Goal: Information Seeking & Learning: Check status

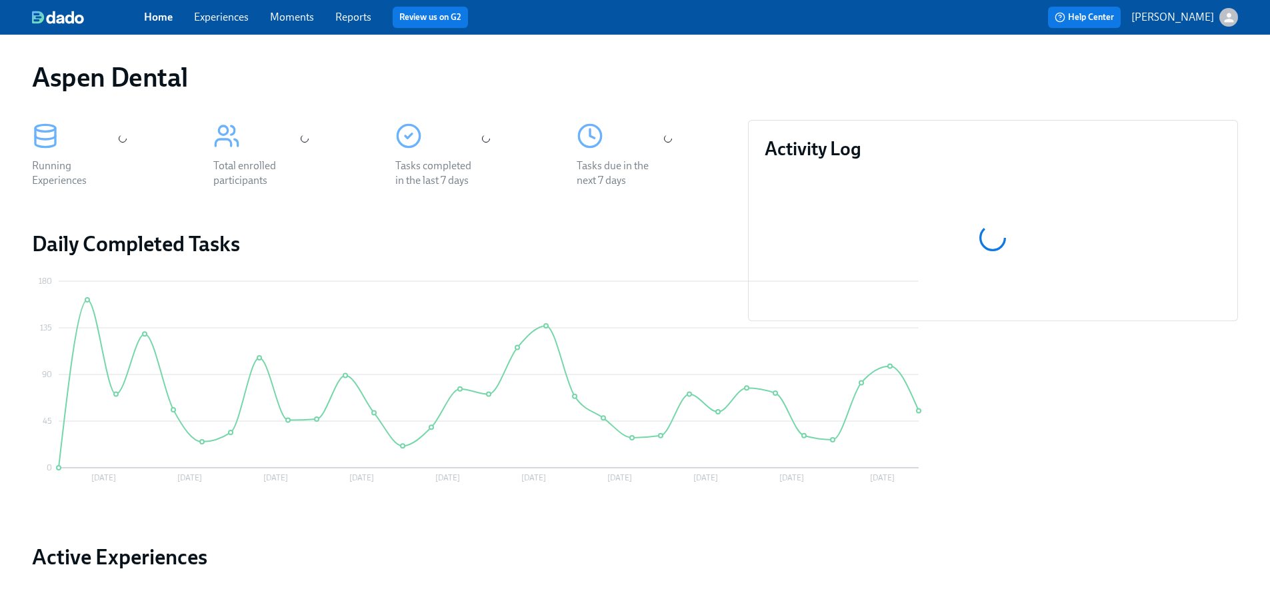
click at [357, 13] on link "Reports" at bounding box center [353, 17] width 36 height 13
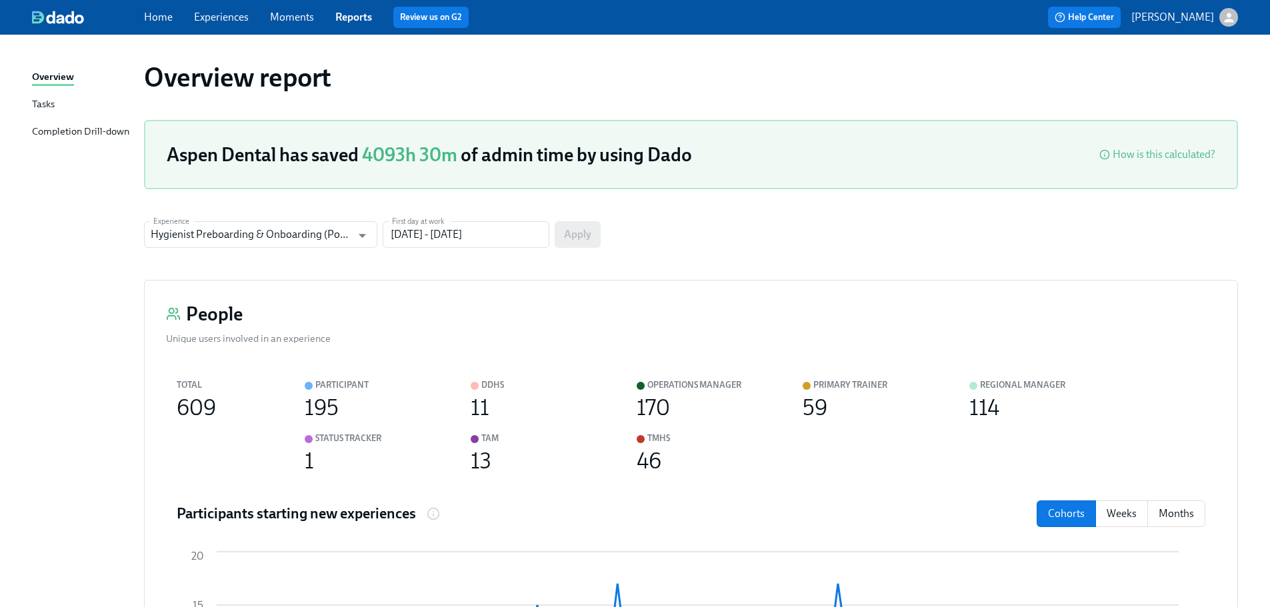
click at [55, 131] on div "Completion Drill-down" at bounding box center [80, 132] width 97 height 17
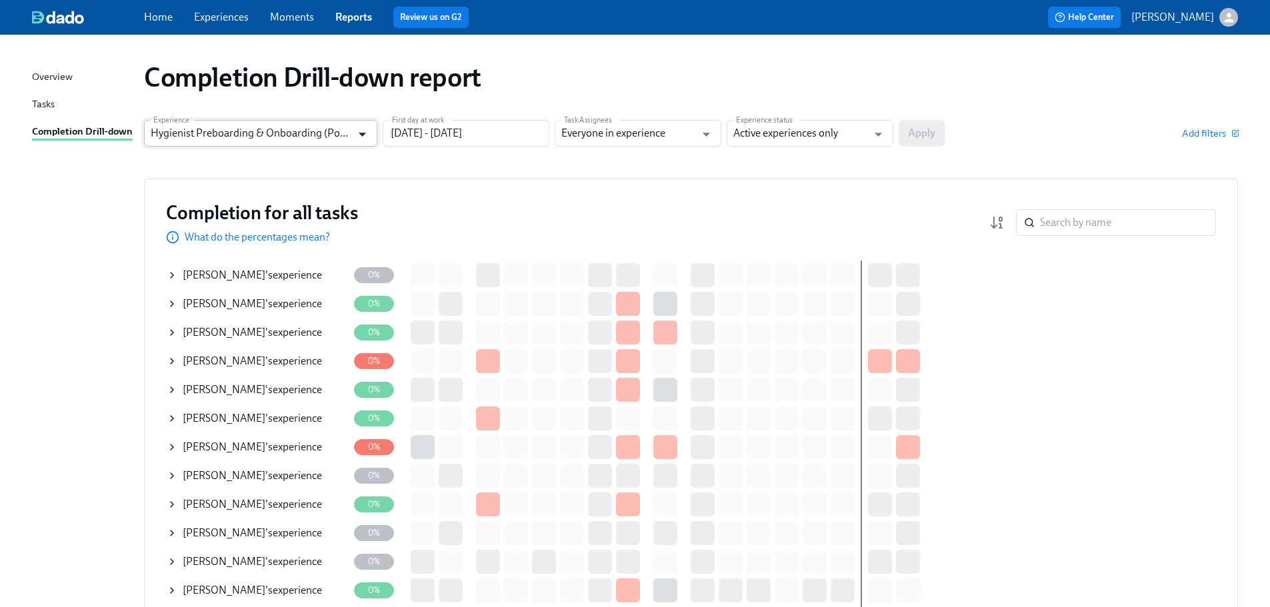
click at [361, 141] on icon "Open" at bounding box center [362, 134] width 18 height 18
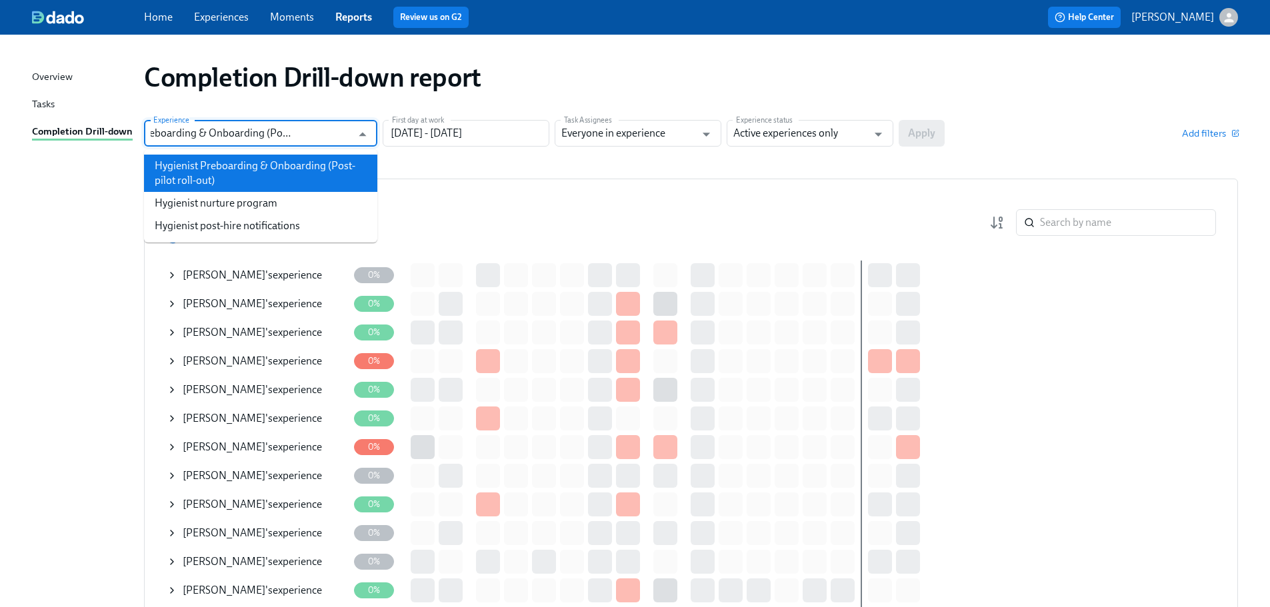
click at [320, 175] on li "Hygienist Preboarding & Onboarding (Post-pilot roll-out)" at bounding box center [260, 173] width 233 height 37
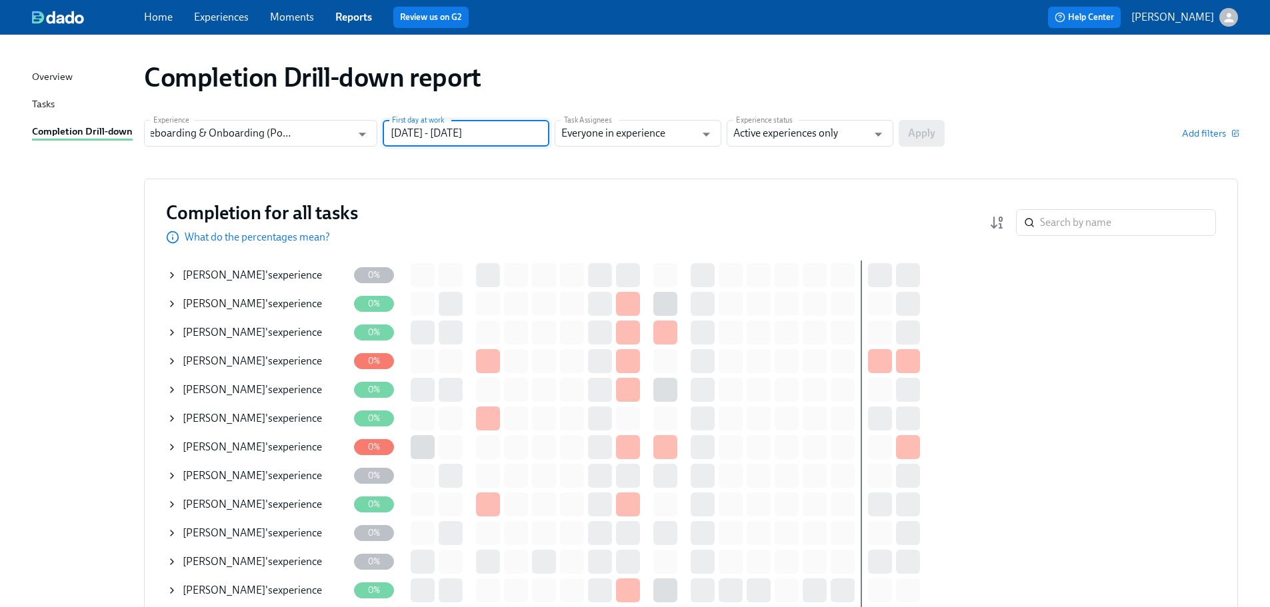
click at [525, 139] on input "[DATE] - [DATE]" at bounding box center [466, 133] width 167 height 27
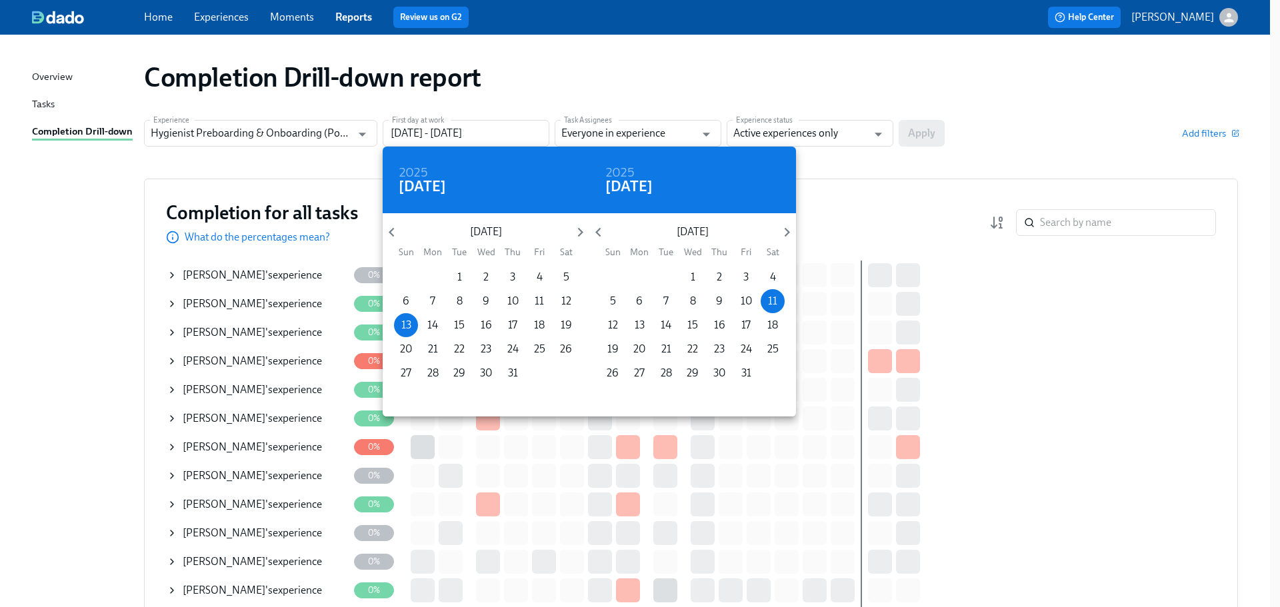
click at [917, 177] on div at bounding box center [640, 303] width 1280 height 607
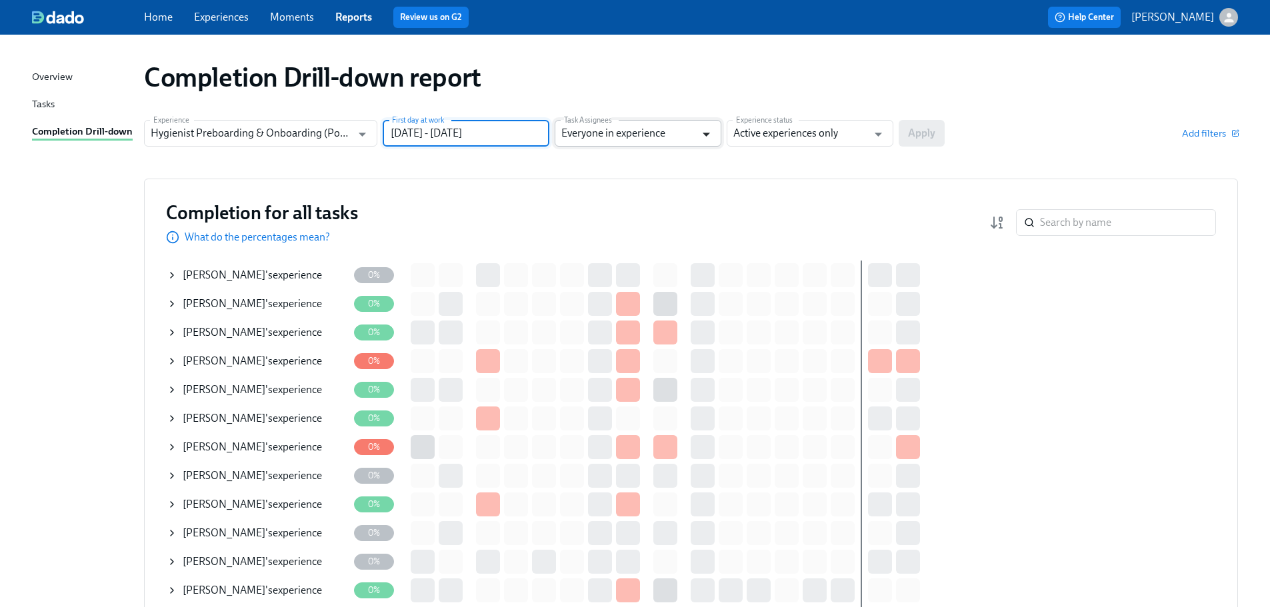
click at [704, 143] on icon "Open" at bounding box center [706, 134] width 18 height 18
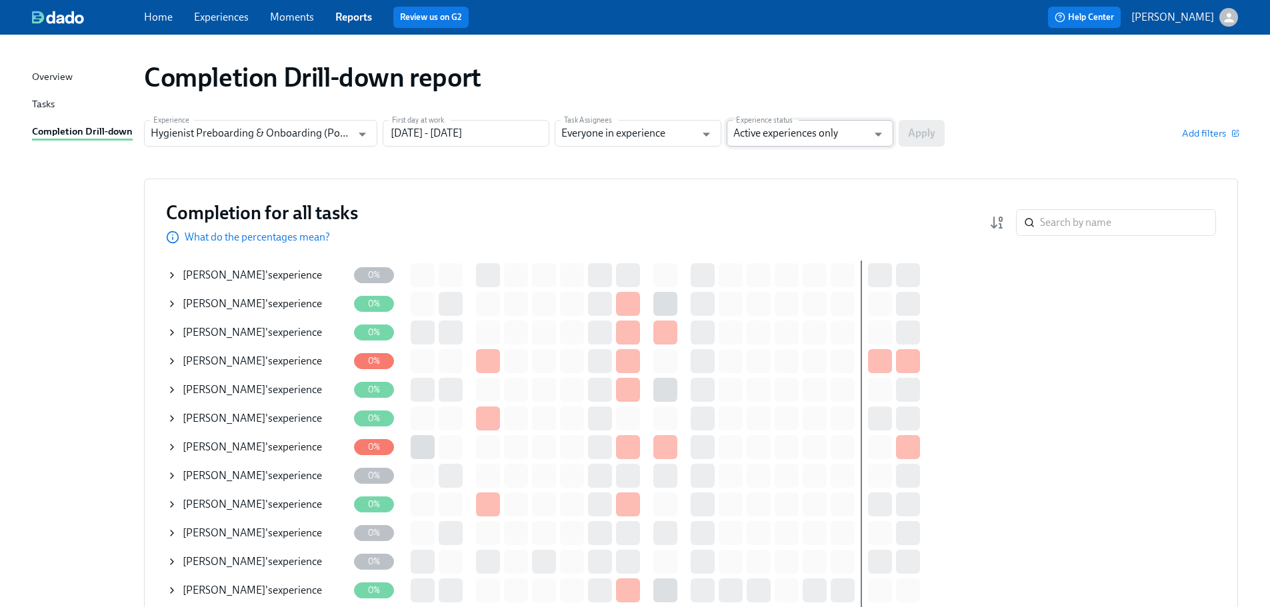
click at [827, 137] on input "Active experiences only" at bounding box center [800, 133] width 134 height 27
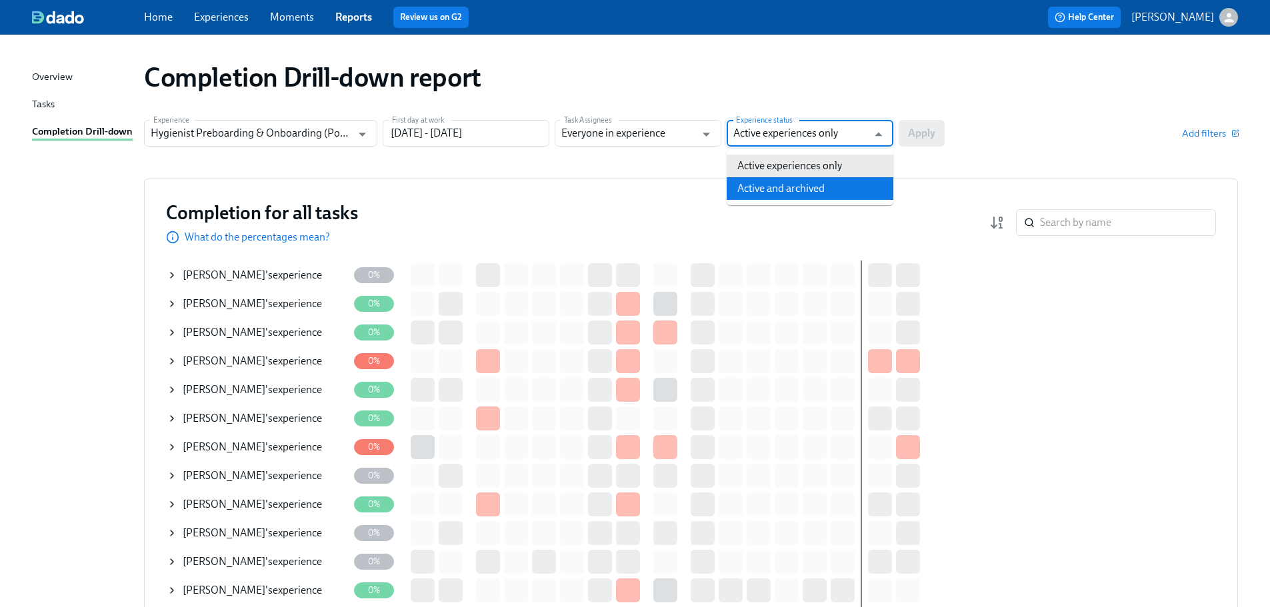
click at [789, 194] on li "Active and archived" at bounding box center [809, 188] width 167 height 23
type input "Active and archived"
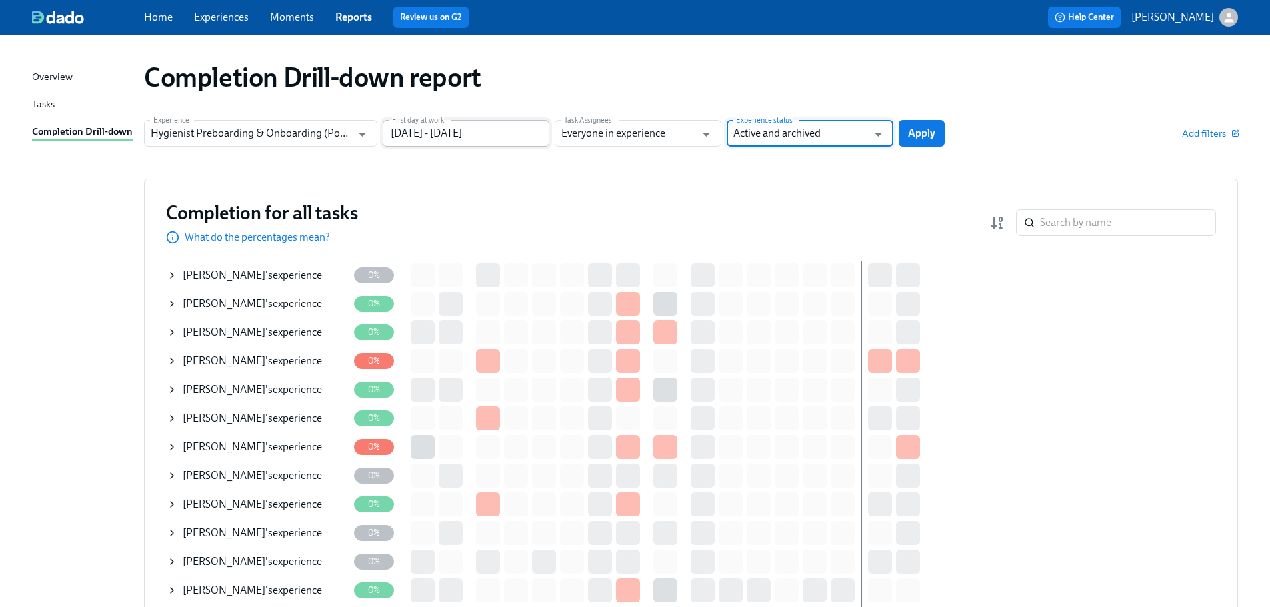
click at [529, 135] on input "[DATE] - [DATE]" at bounding box center [466, 133] width 167 height 27
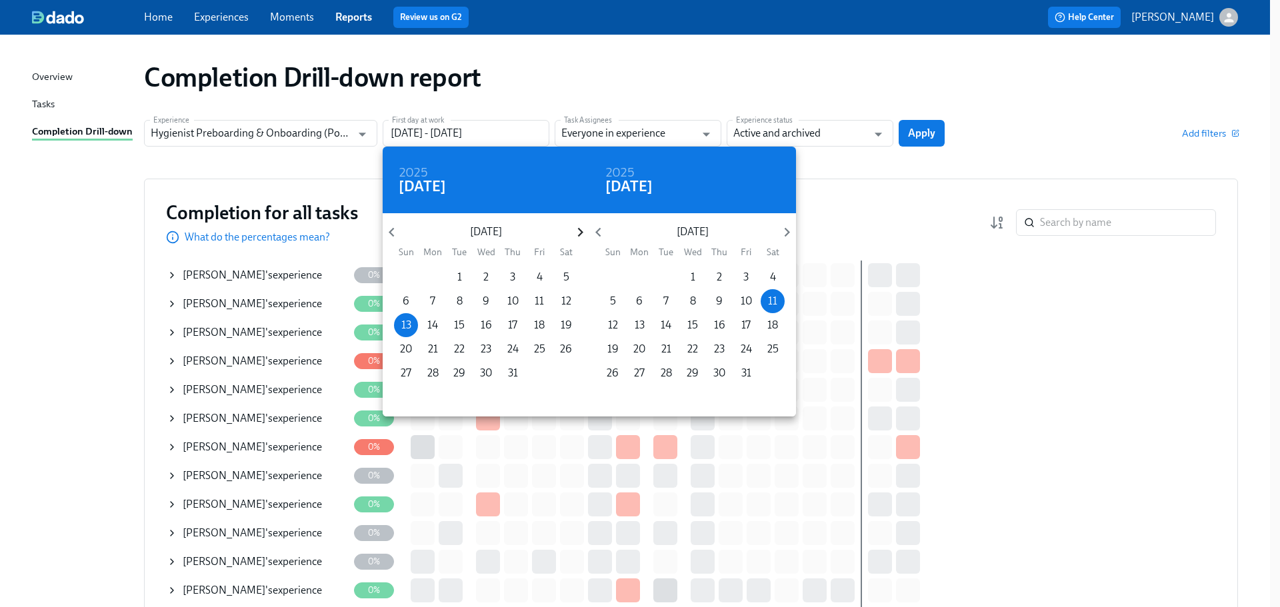
click at [582, 231] on icon "button" at bounding box center [580, 232] width 18 height 18
click at [581, 235] on icon "button" at bounding box center [580, 232] width 18 height 18
click at [433, 277] on p "1" at bounding box center [433, 277] width 5 height 15
click at [786, 231] on icon "button" at bounding box center [787, 232] width 18 height 18
click at [615, 393] on p "30" at bounding box center [613, 397] width 12 height 15
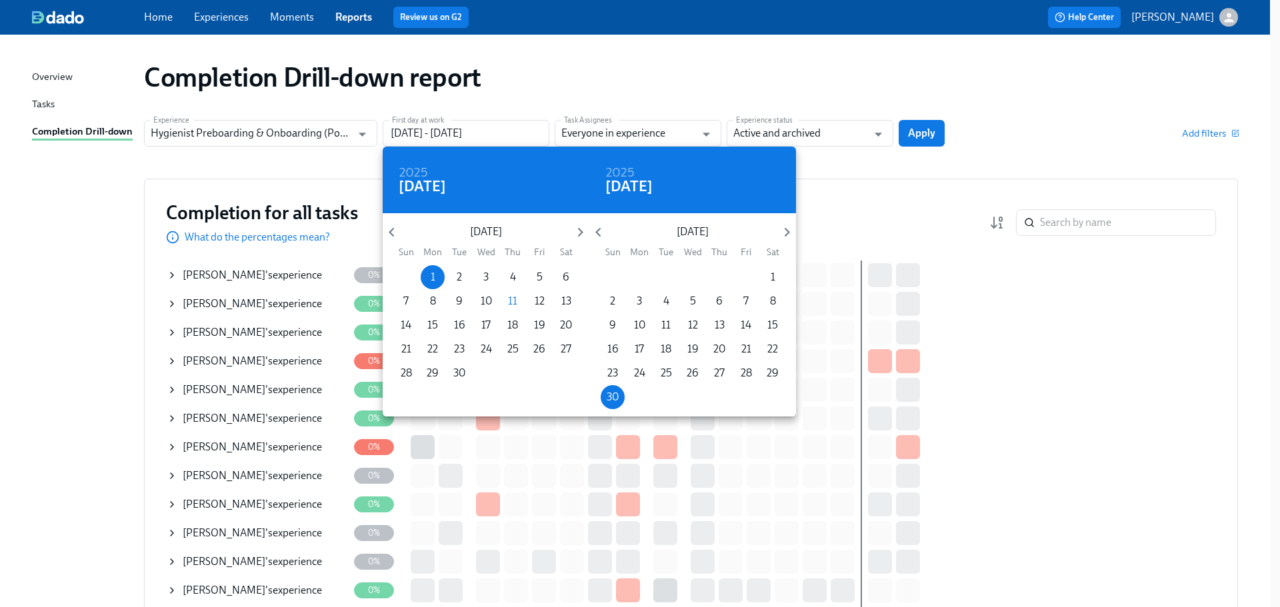
click at [912, 133] on div at bounding box center [640, 303] width 1280 height 607
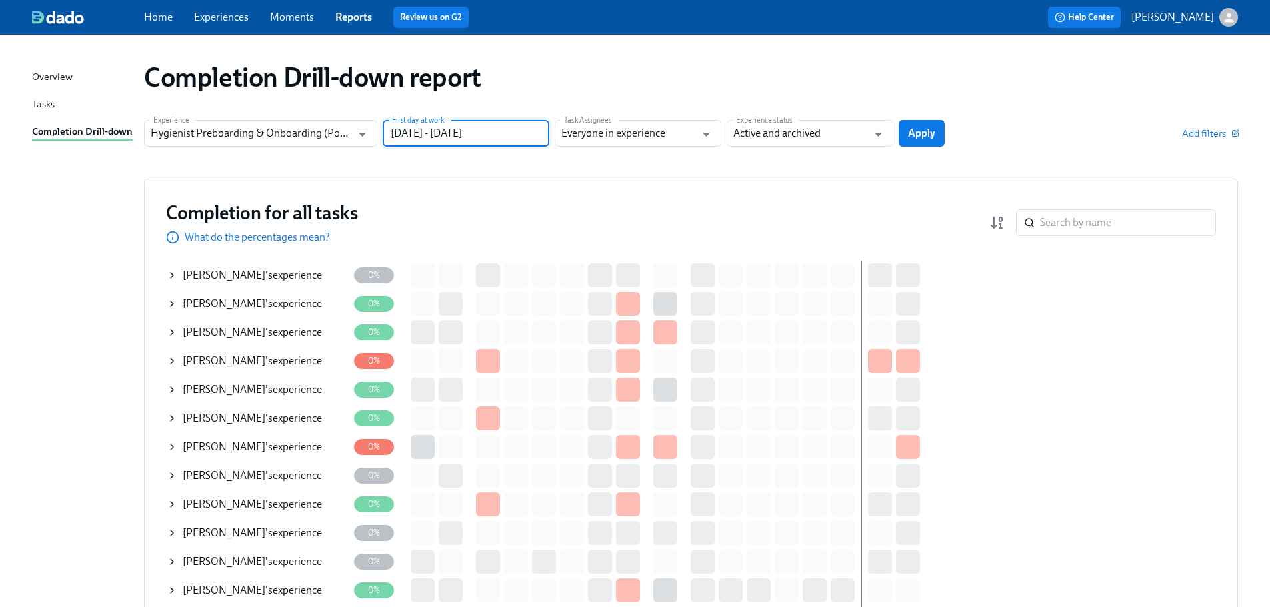
click at [455, 141] on input "[DATE] - [DATE]" at bounding box center [466, 133] width 167 height 27
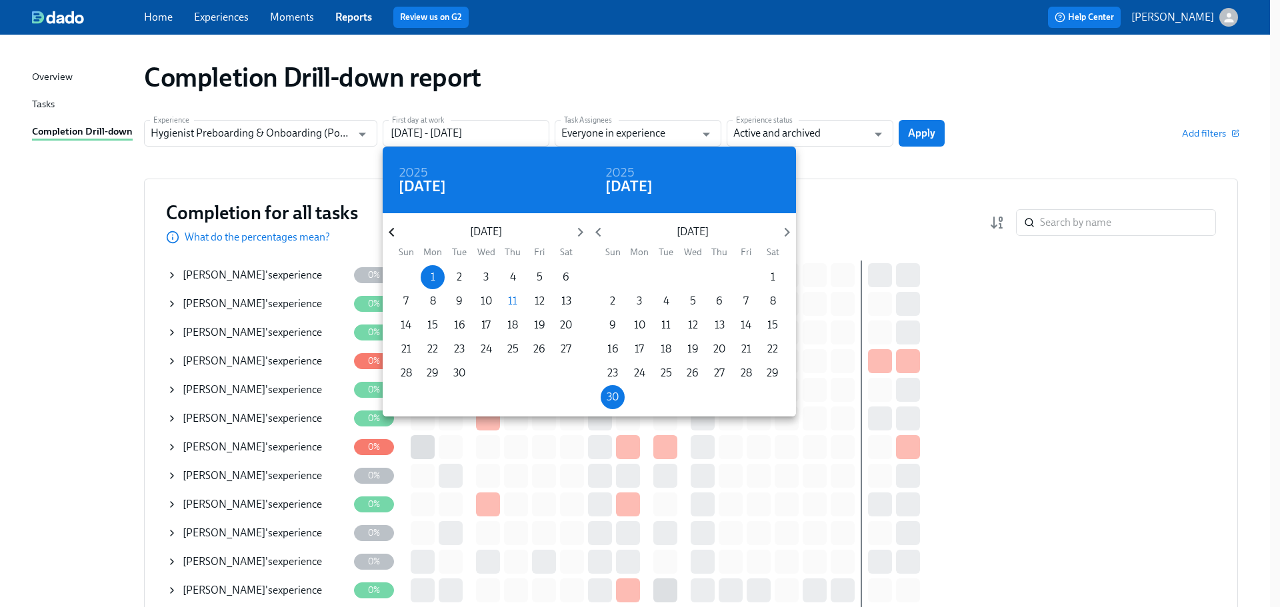
click at [388, 233] on icon "button" at bounding box center [392, 232] width 18 height 18
click at [390, 233] on icon "button" at bounding box center [391, 232] width 5 height 9
click at [463, 281] on span "1" at bounding box center [459, 277] width 24 height 15
click at [936, 178] on div at bounding box center [640, 303] width 1280 height 607
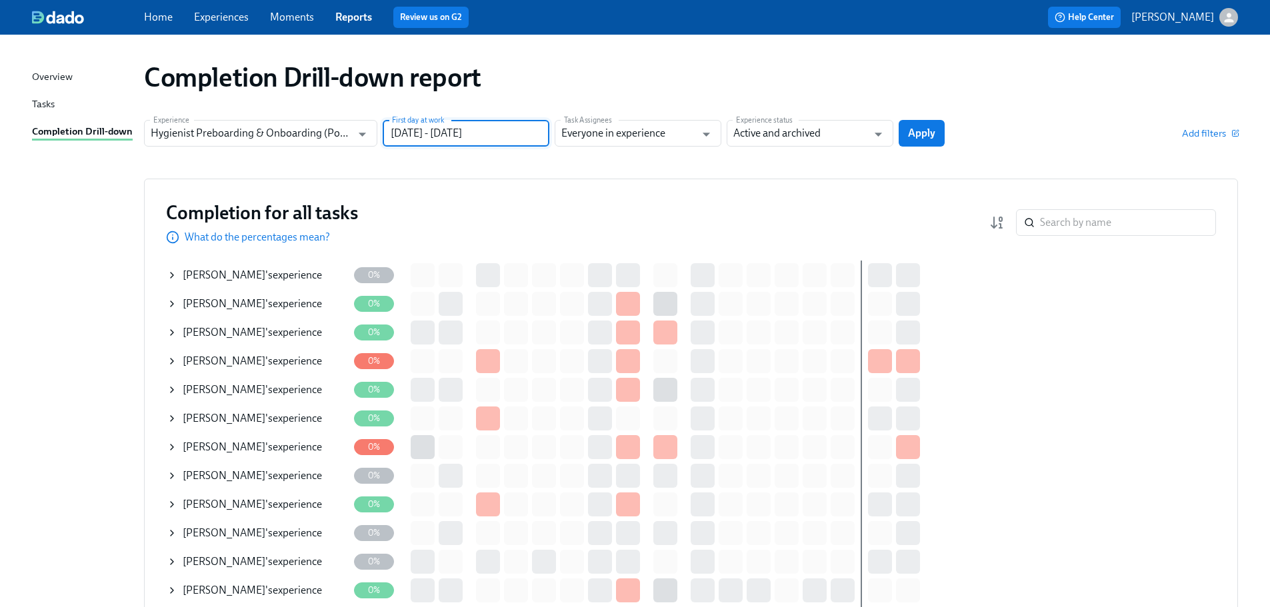
click at [476, 143] on input "[DATE] - [DATE]" at bounding box center [466, 133] width 167 height 27
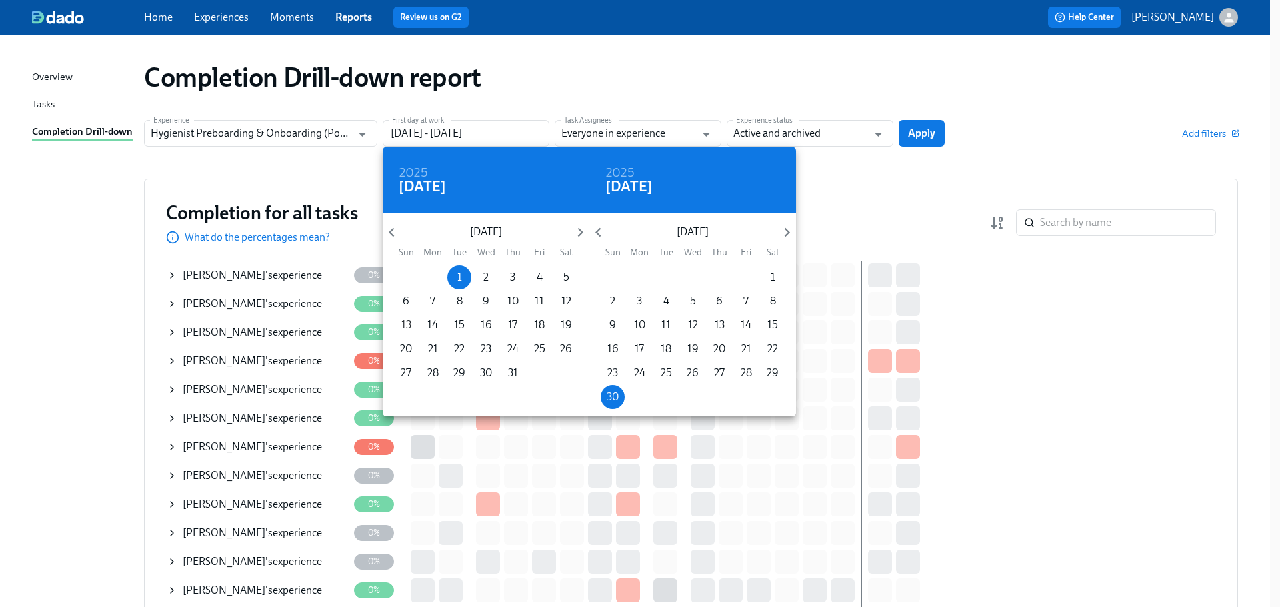
click at [411, 326] on p "13" at bounding box center [406, 325] width 10 height 15
type input "[DATE] - [DATE]"
click at [911, 125] on div at bounding box center [640, 303] width 1280 height 607
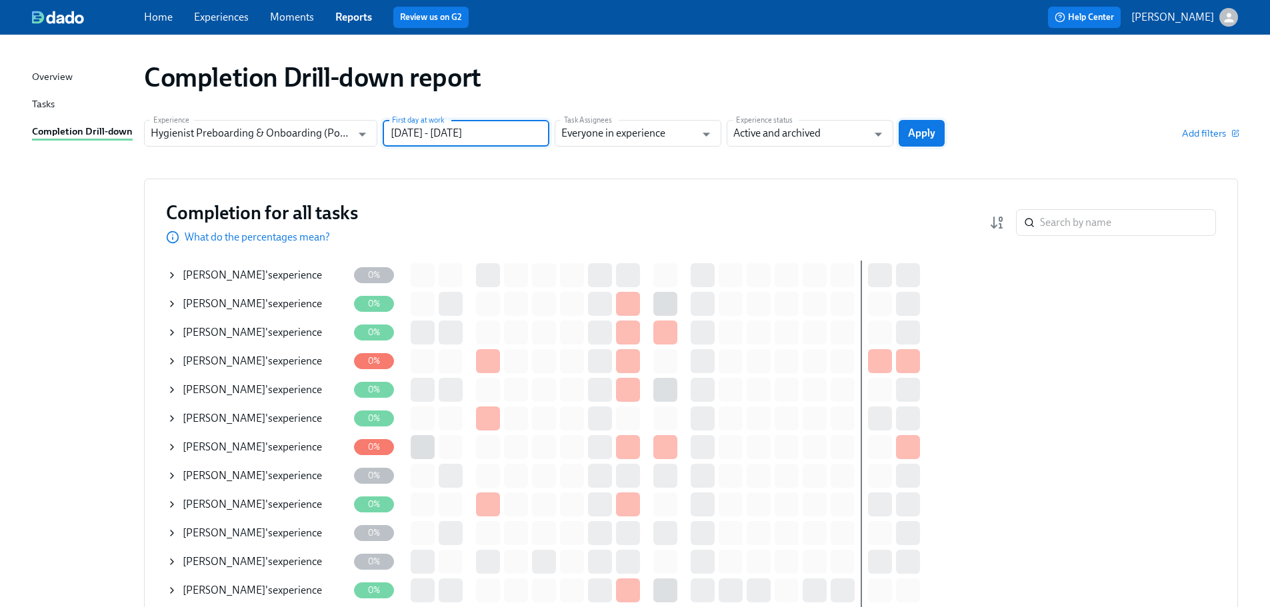
click at [924, 137] on span "Apply" at bounding box center [921, 133] width 27 height 13
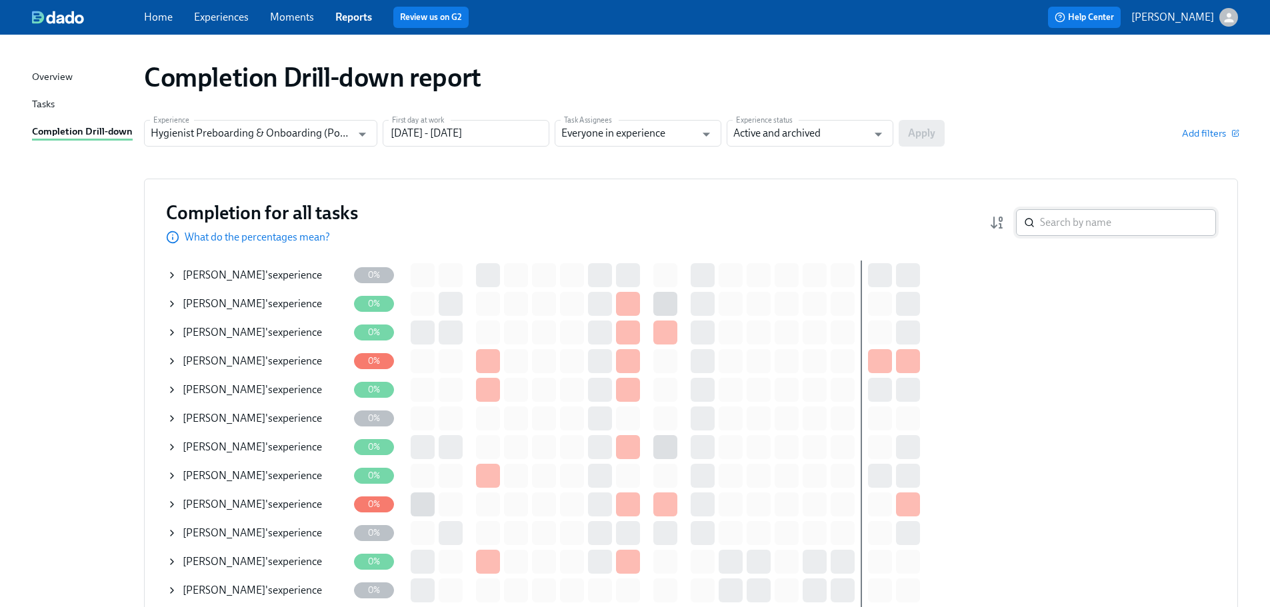
click at [1052, 222] on input "search" at bounding box center [1128, 222] width 176 height 27
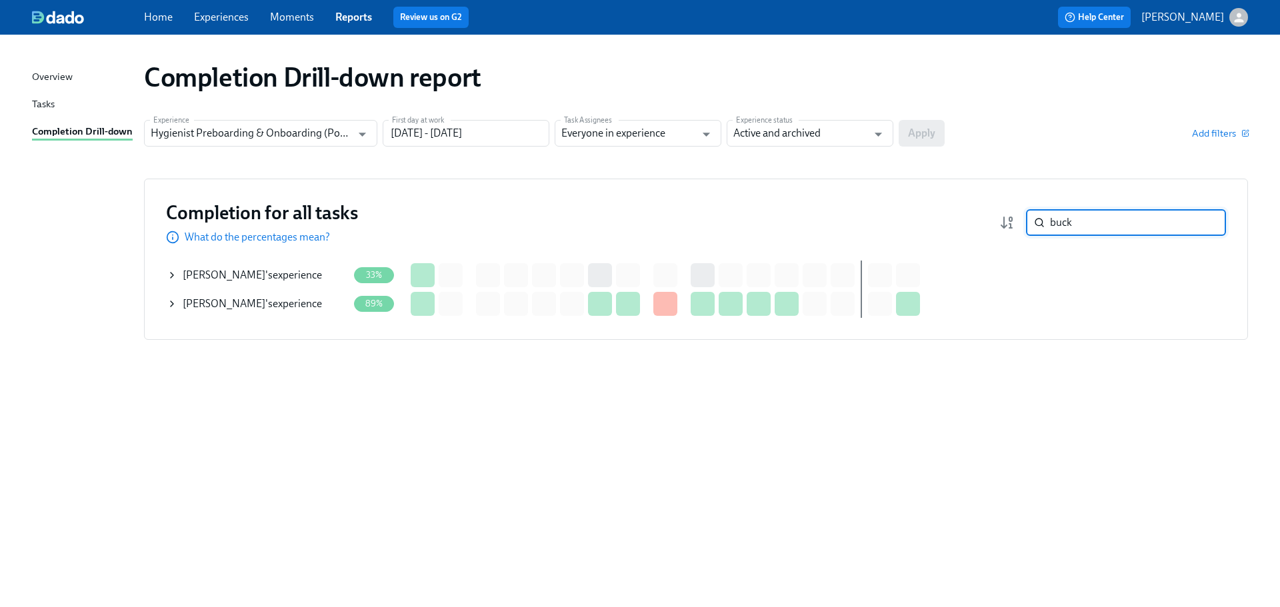
type input "buck"
click at [303, 273] on div "[PERSON_NAME] 's experience" at bounding box center [252, 275] width 139 height 15
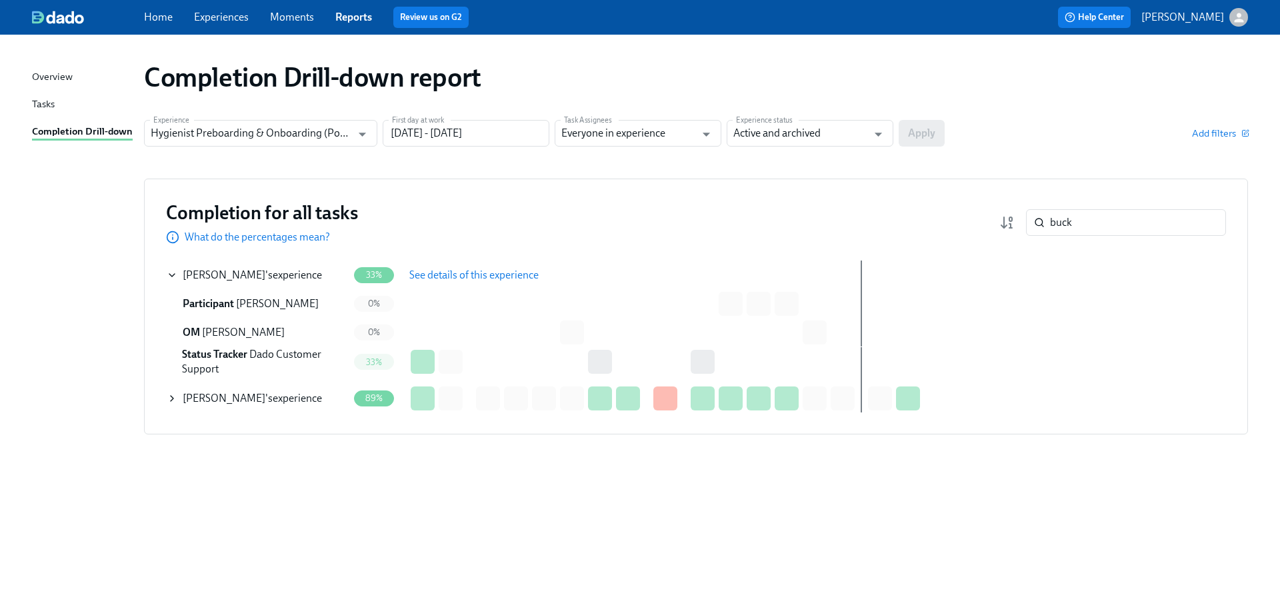
click at [168, 277] on icon at bounding box center [172, 275] width 11 height 11
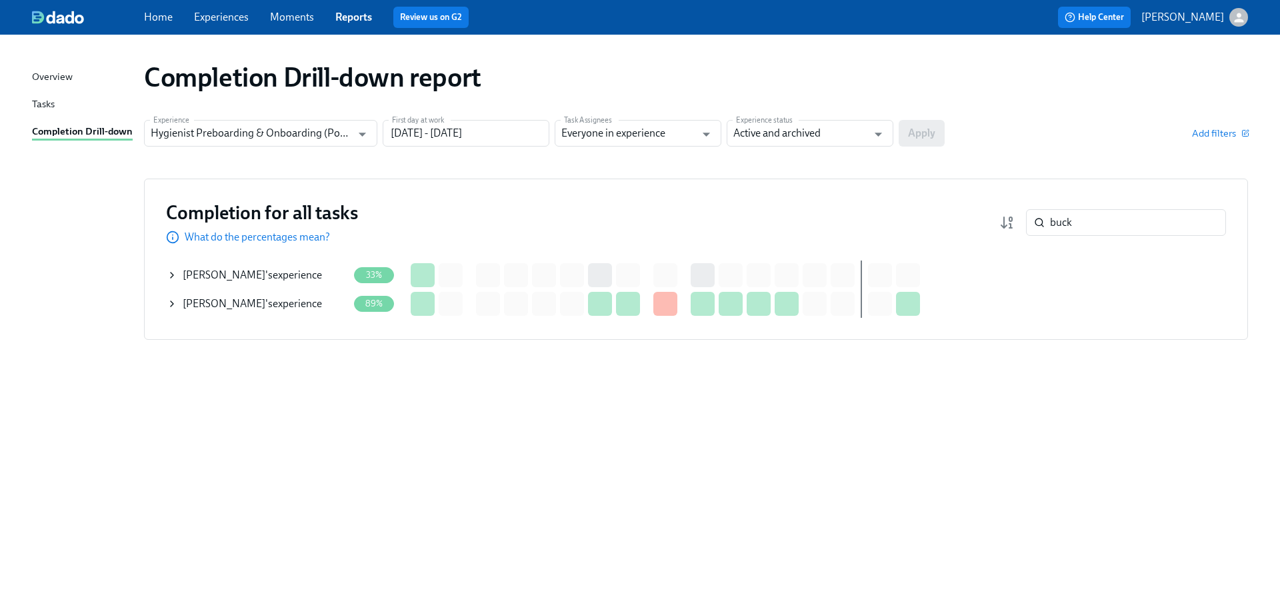
click at [495, 449] on div "Completion Drill-down report Experience Hygienist Preboarding & Onboarding (Pos…" at bounding box center [640, 313] width 1216 height 525
click at [286, 271] on div "[PERSON_NAME] 's experience" at bounding box center [252, 275] width 139 height 15
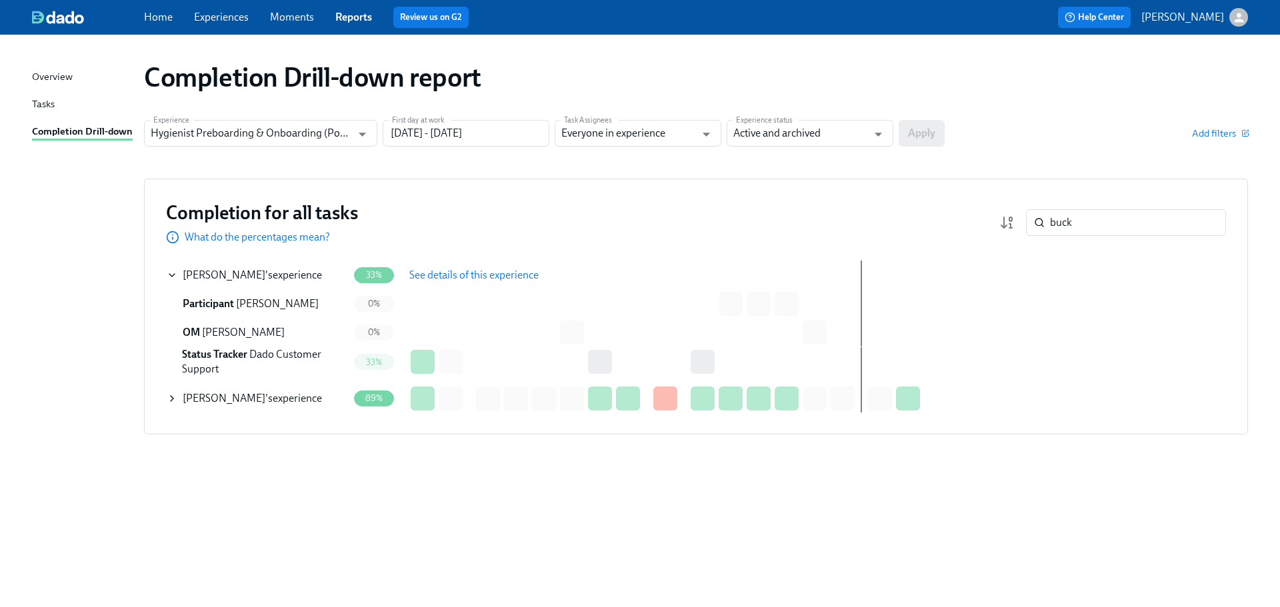
click at [429, 273] on span "See details of this experience" at bounding box center [473, 275] width 129 height 13
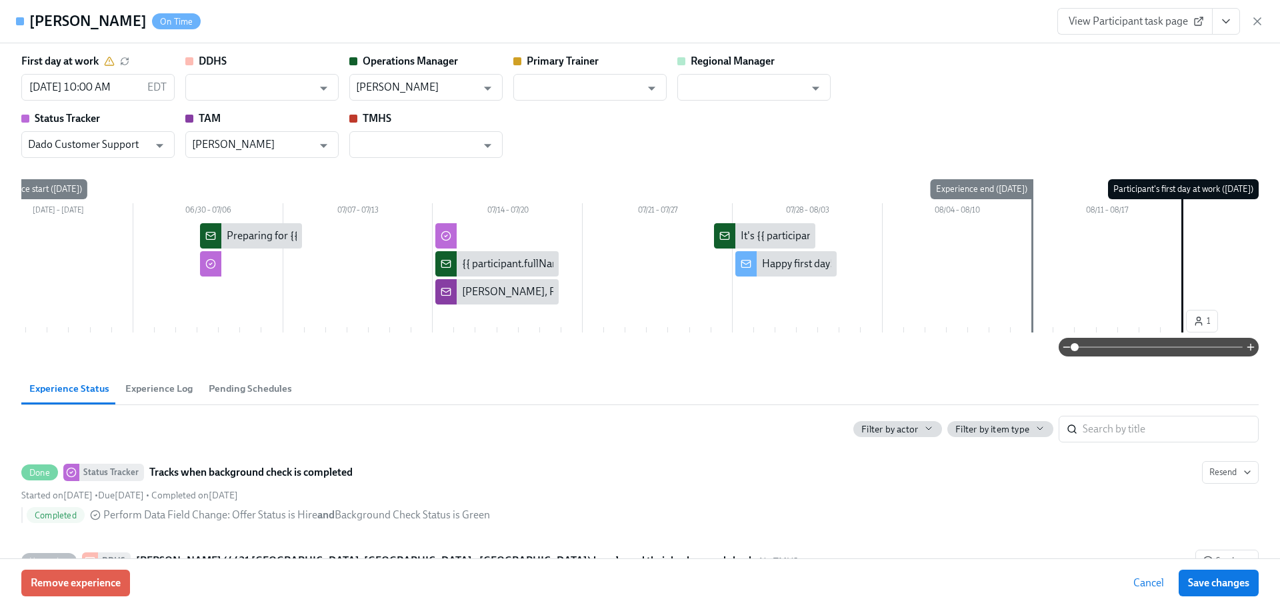
click at [1195, 19] on icon at bounding box center [1198, 21] width 11 height 11
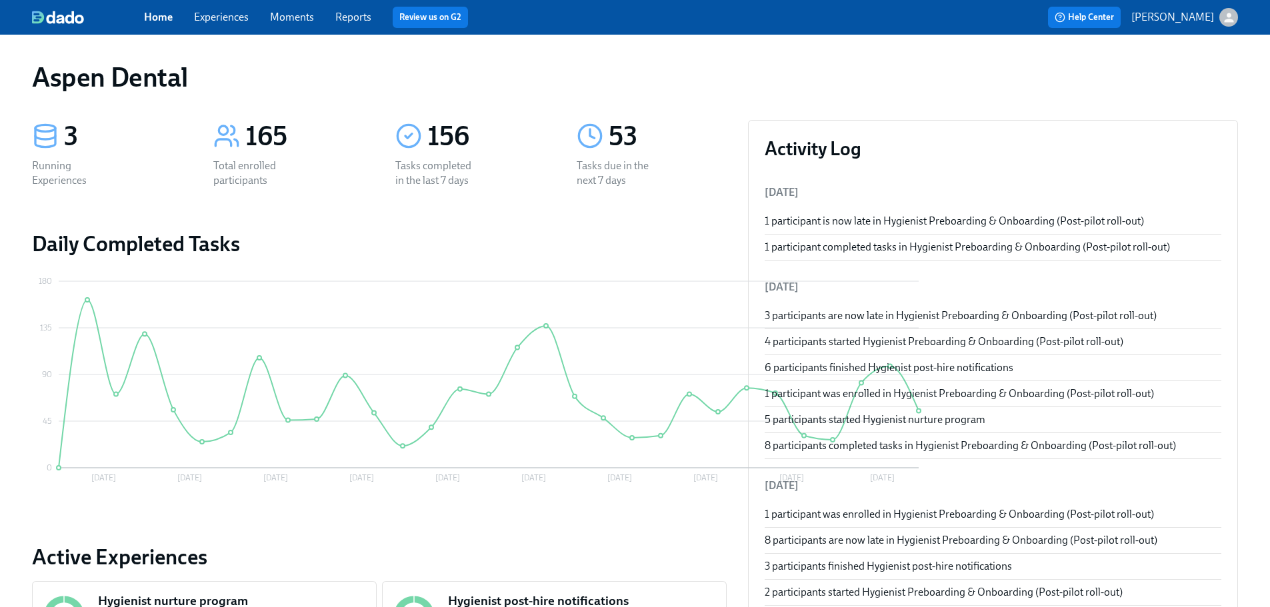
click at [344, 19] on link "Reports" at bounding box center [353, 17] width 36 height 13
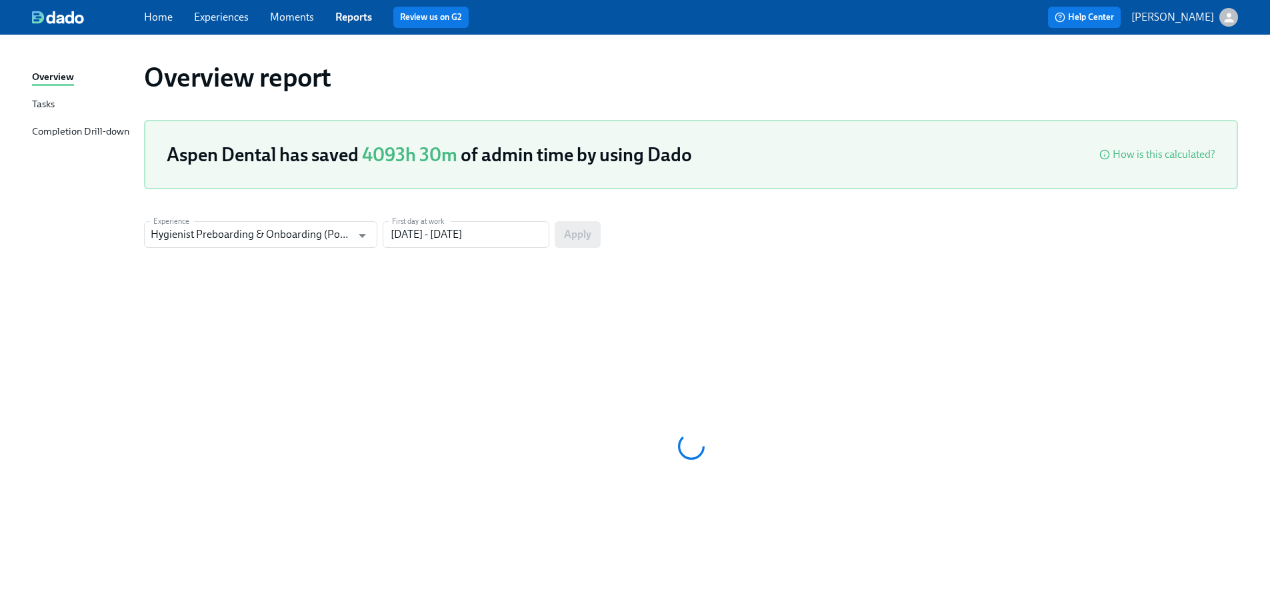
click at [84, 131] on div "Completion Drill-down" at bounding box center [80, 132] width 97 height 17
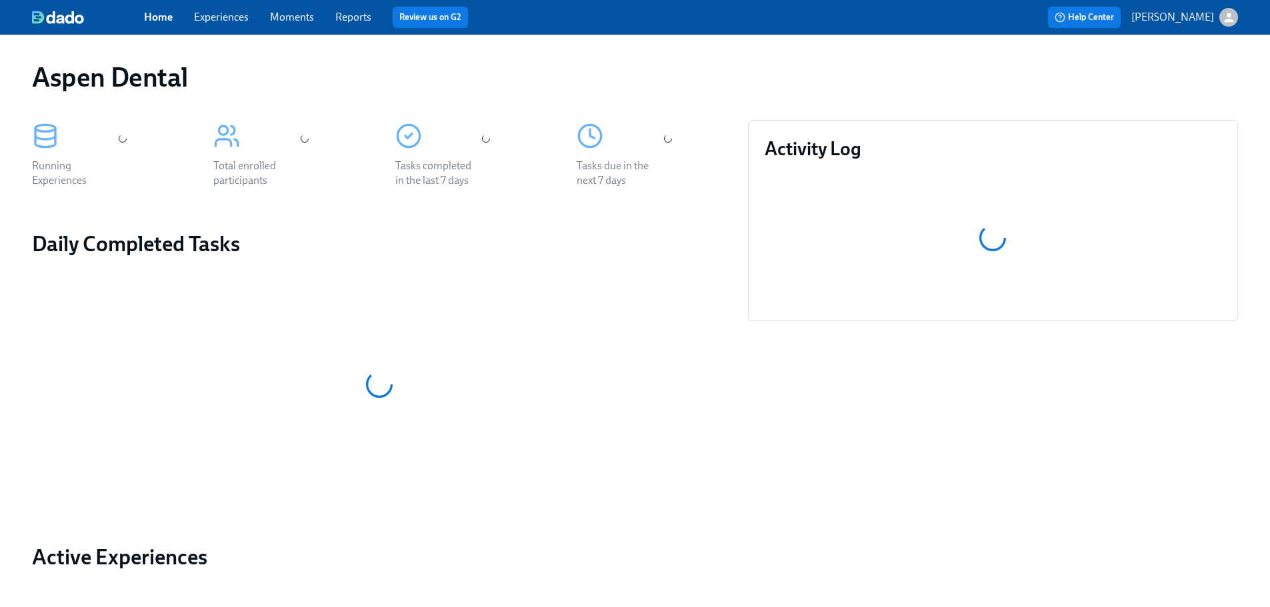
click at [230, 19] on link "Experiences" at bounding box center [221, 17] width 55 height 13
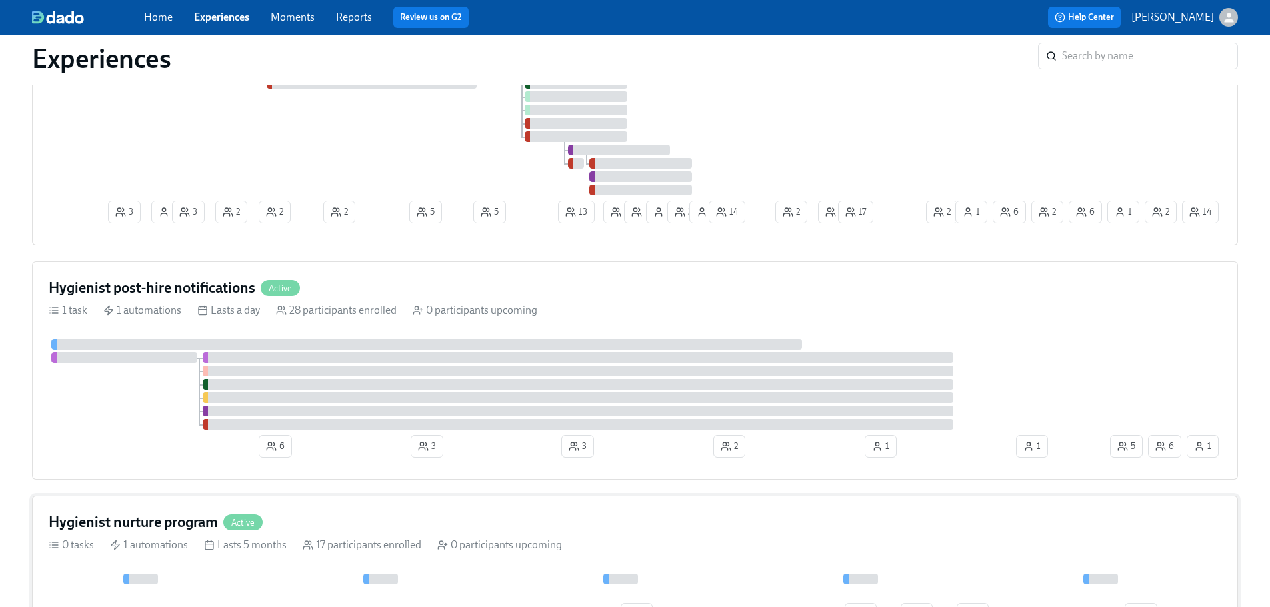
scroll to position [267, 0]
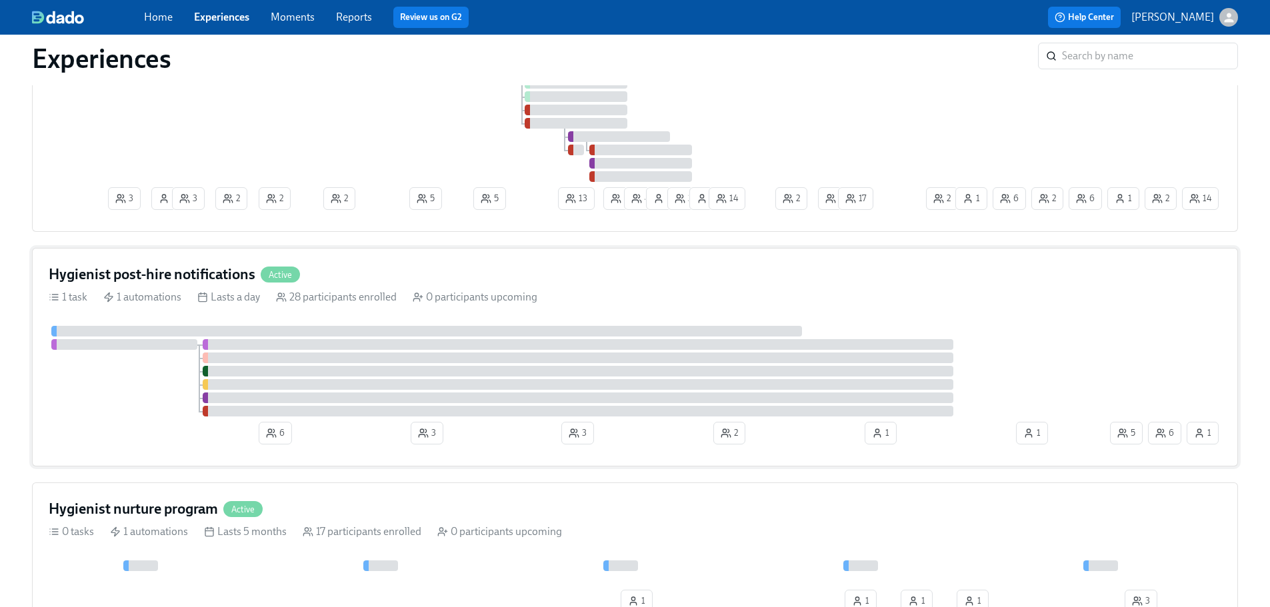
click at [193, 275] on h4 "Hygienist post-hire notifications" at bounding box center [152, 275] width 207 height 20
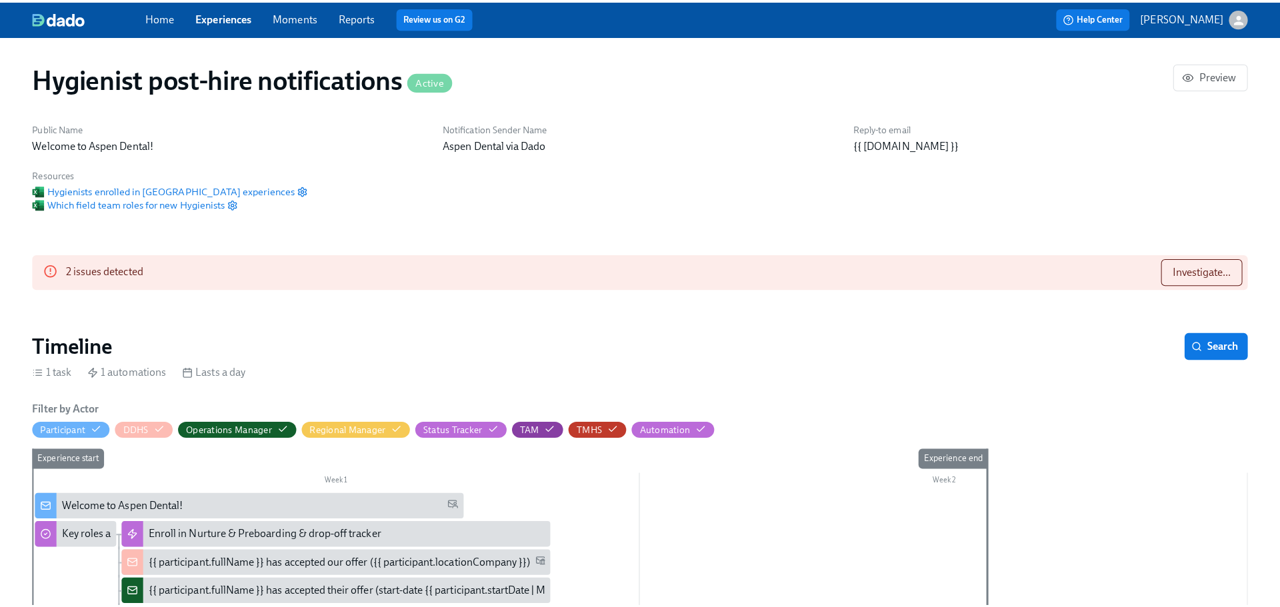
scroll to position [0, 679]
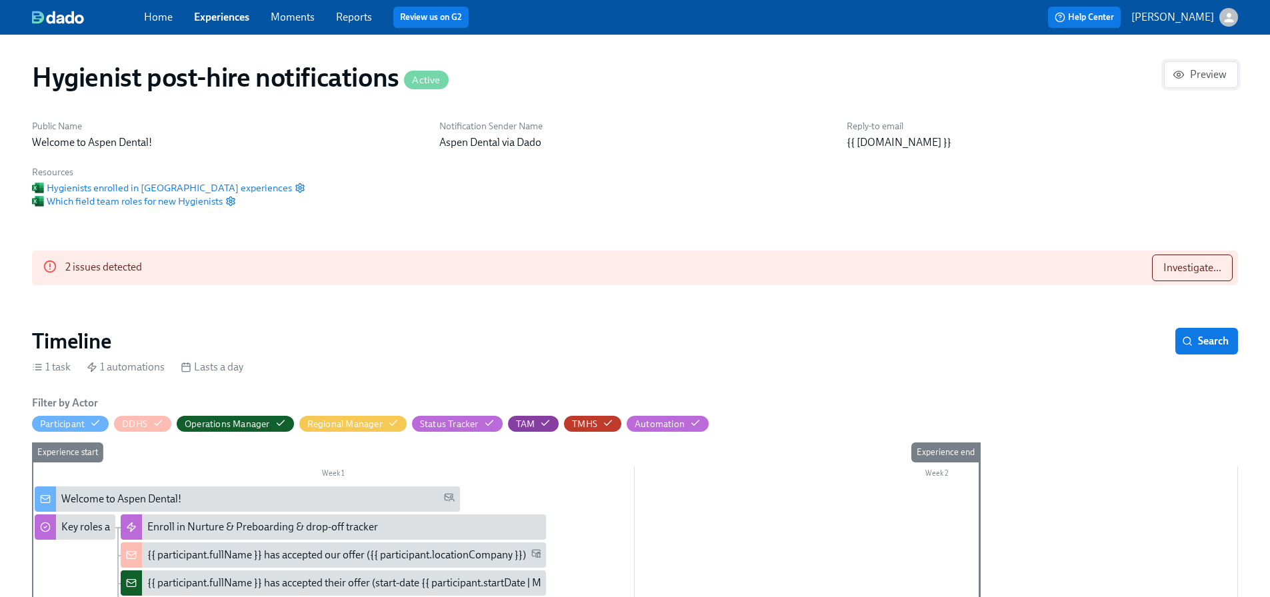
click at [1207, 75] on span "Preview" at bounding box center [1200, 74] width 51 height 13
